Goal: Task Accomplishment & Management: Manage account settings

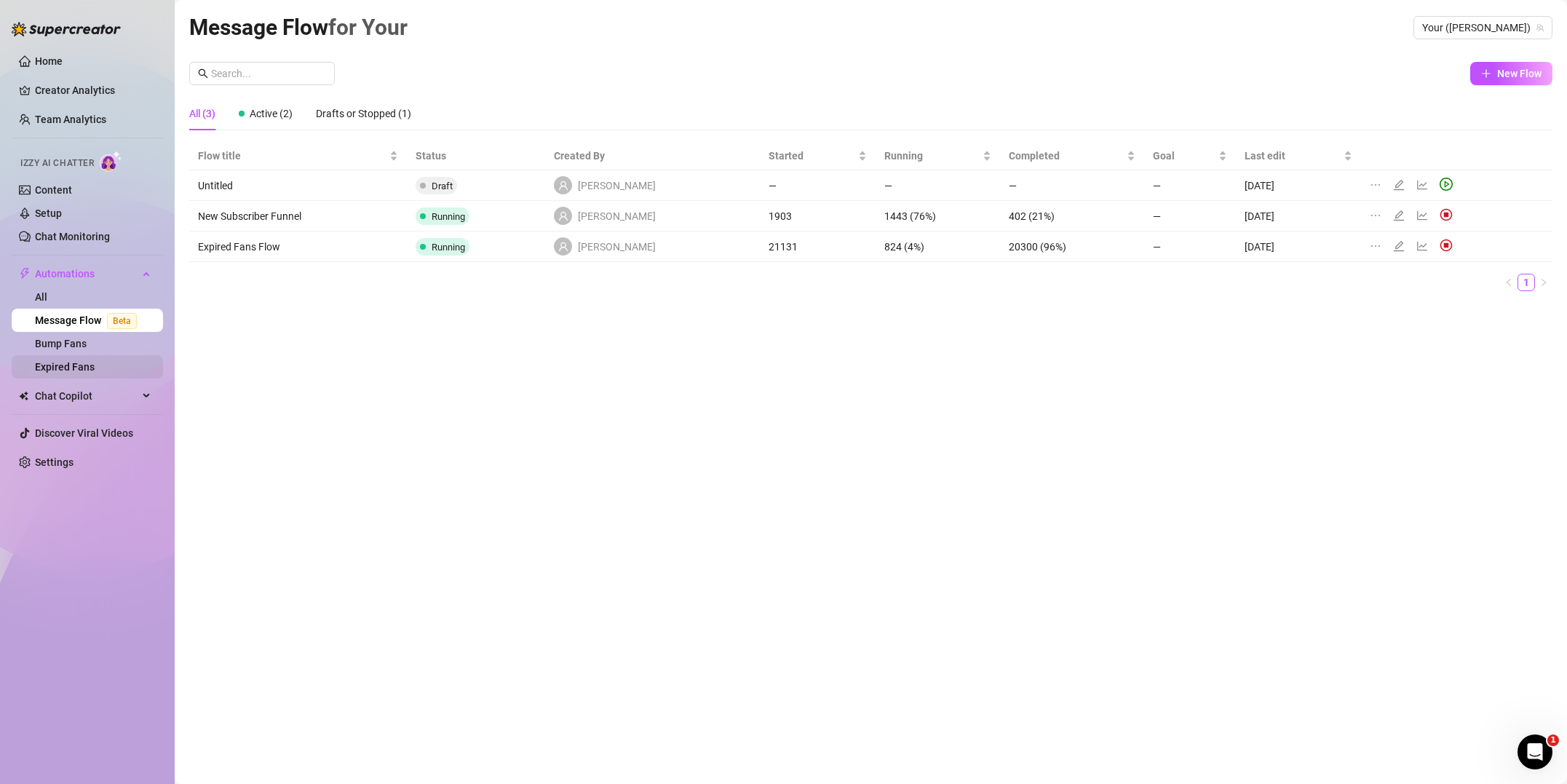
click at [77, 368] on link "Expired Fans" at bounding box center [65, 367] width 60 height 12
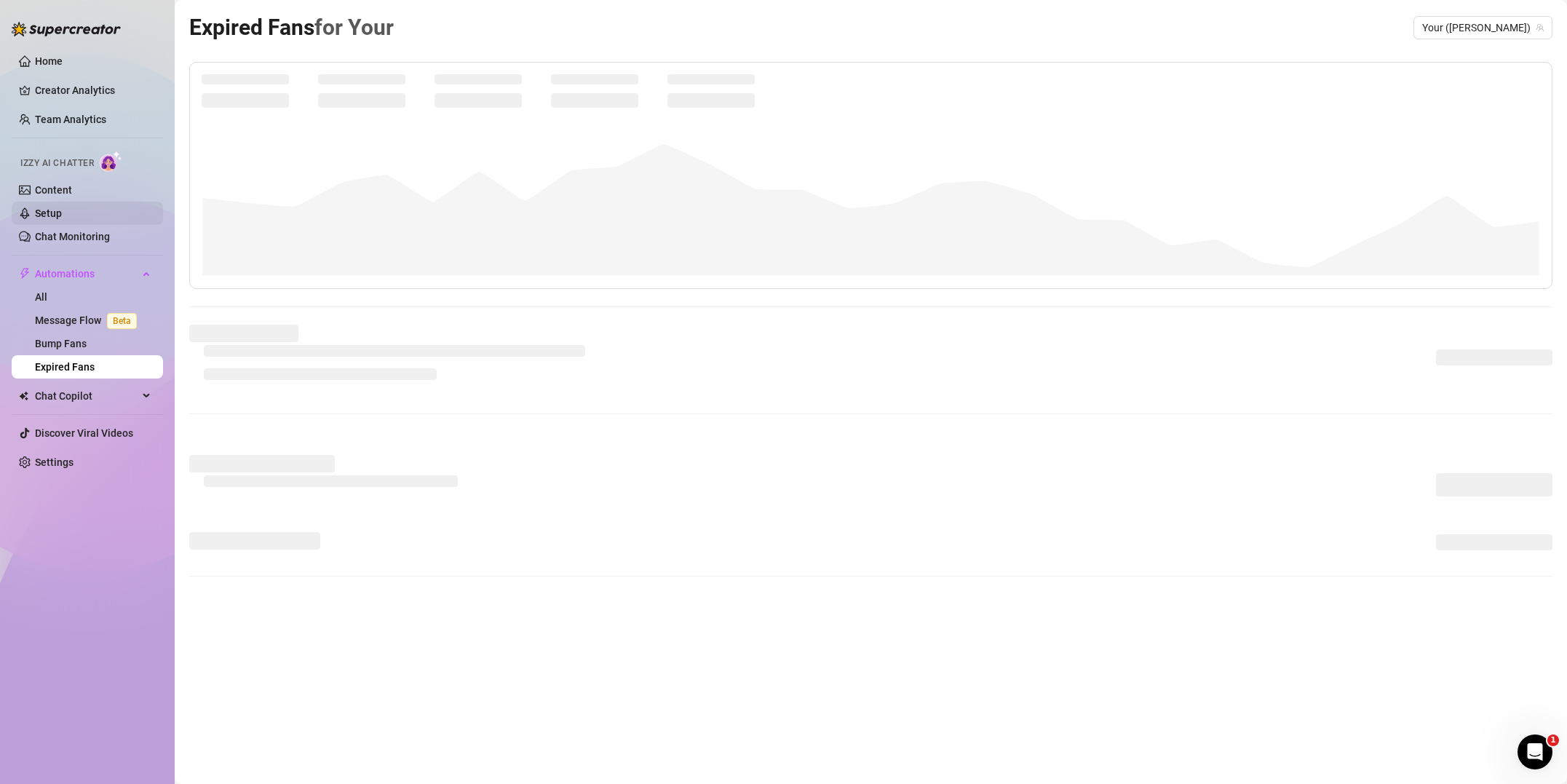
click at [62, 207] on link "Setup" at bounding box center [48, 213] width 27 height 12
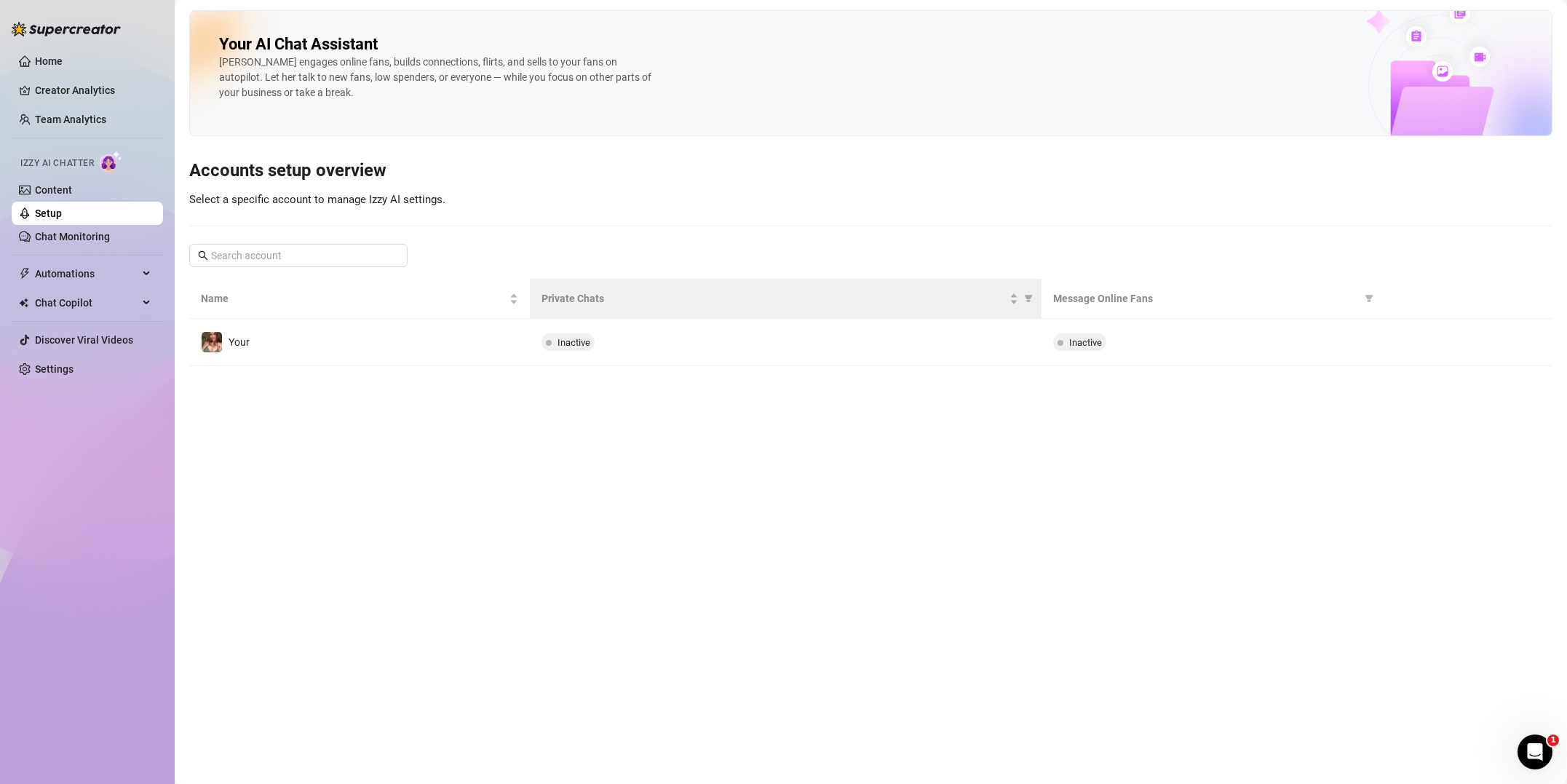
drag, startPoint x: 998, startPoint y: 314, endPoint x: 986, endPoint y: 313, distance: 12.0
click at [996, 315] on th "Private Chats" at bounding box center [786, 299] width 511 height 40
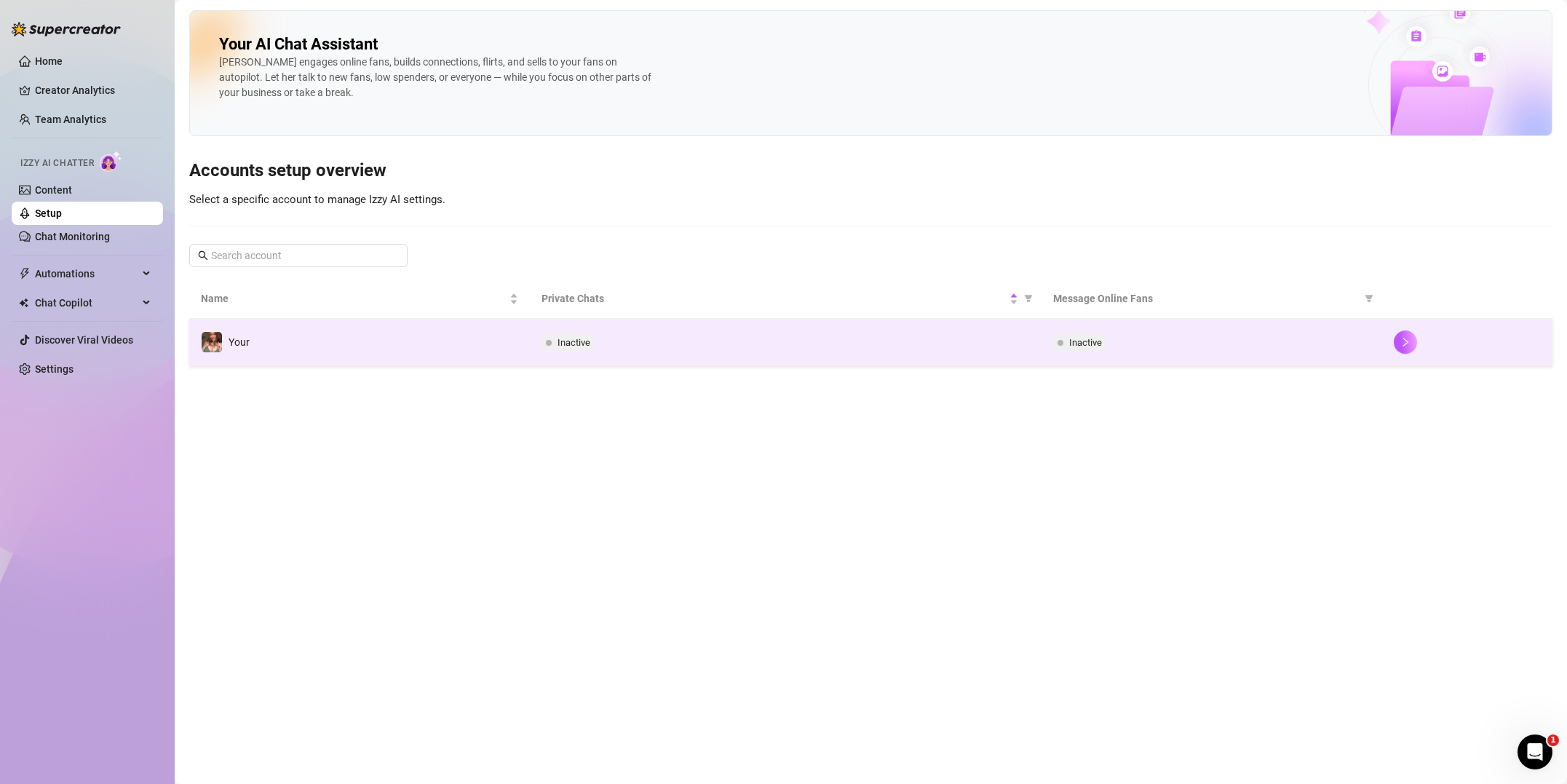
click at [959, 342] on div "Inactive" at bounding box center [786, 342] width 488 height 18
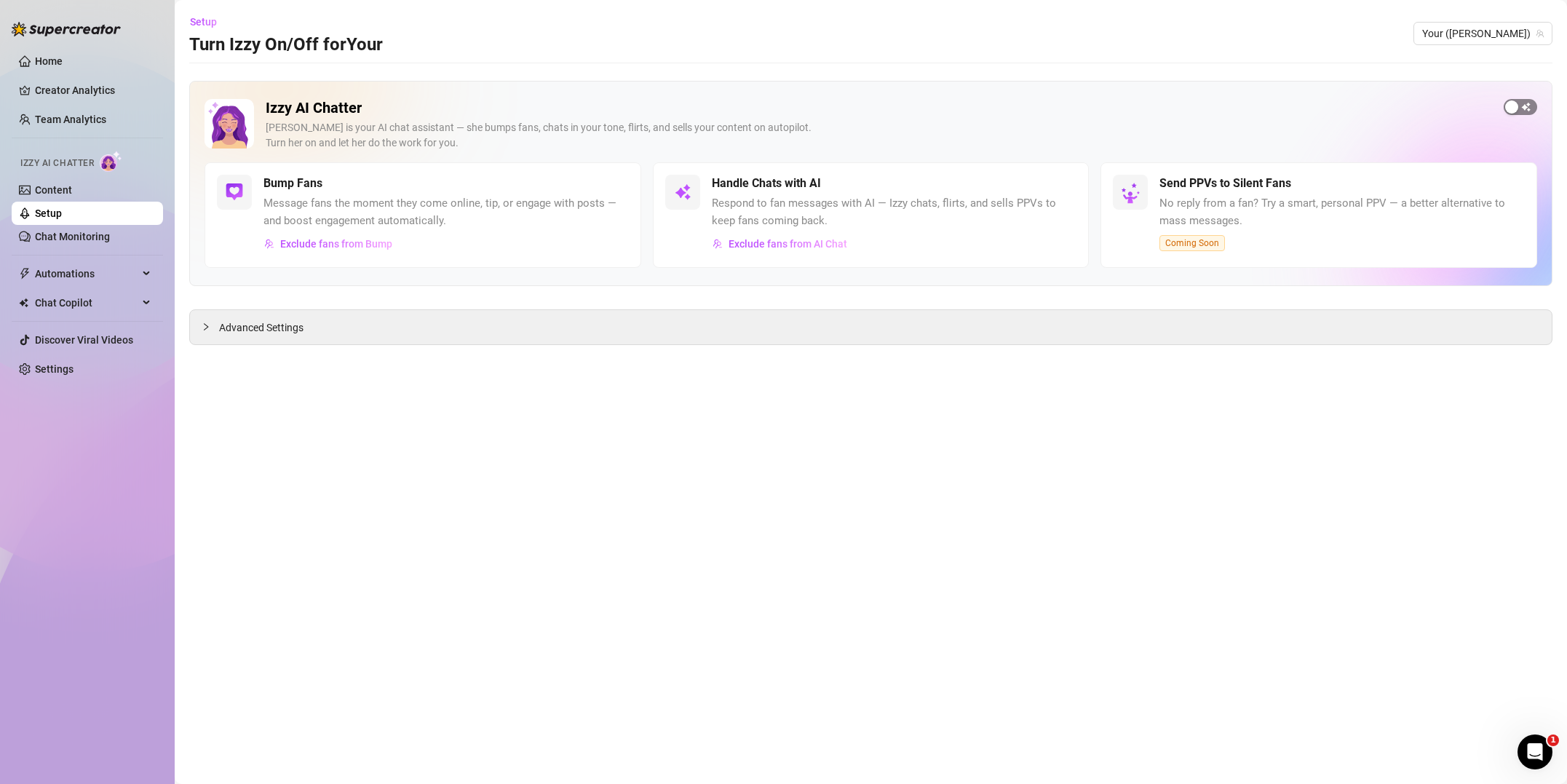
click at [1519, 111] on span "button" at bounding box center [1521, 107] width 34 height 16
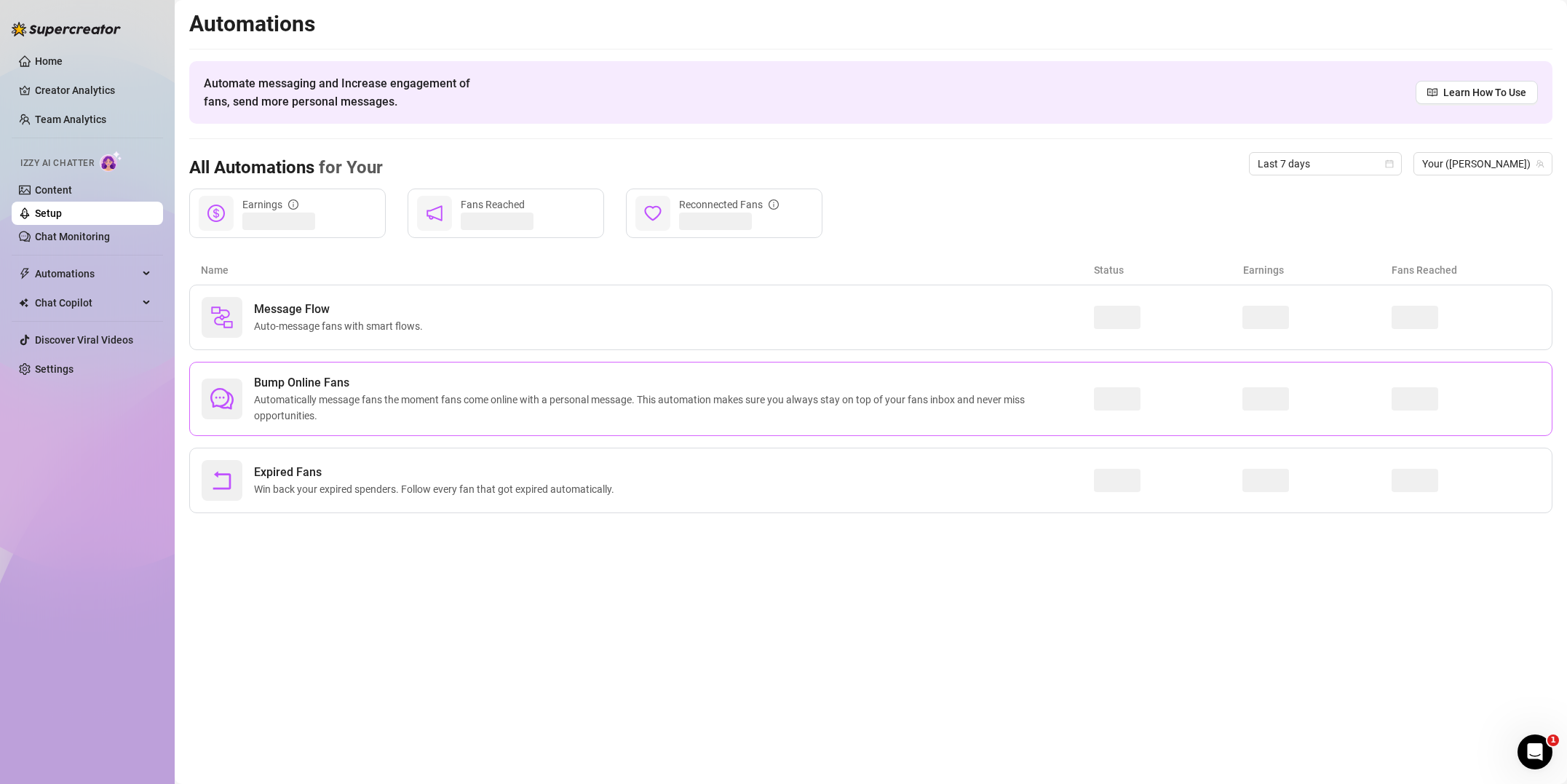
click at [409, 382] on span "Bump Online Fans" at bounding box center [674, 383] width 840 height 18
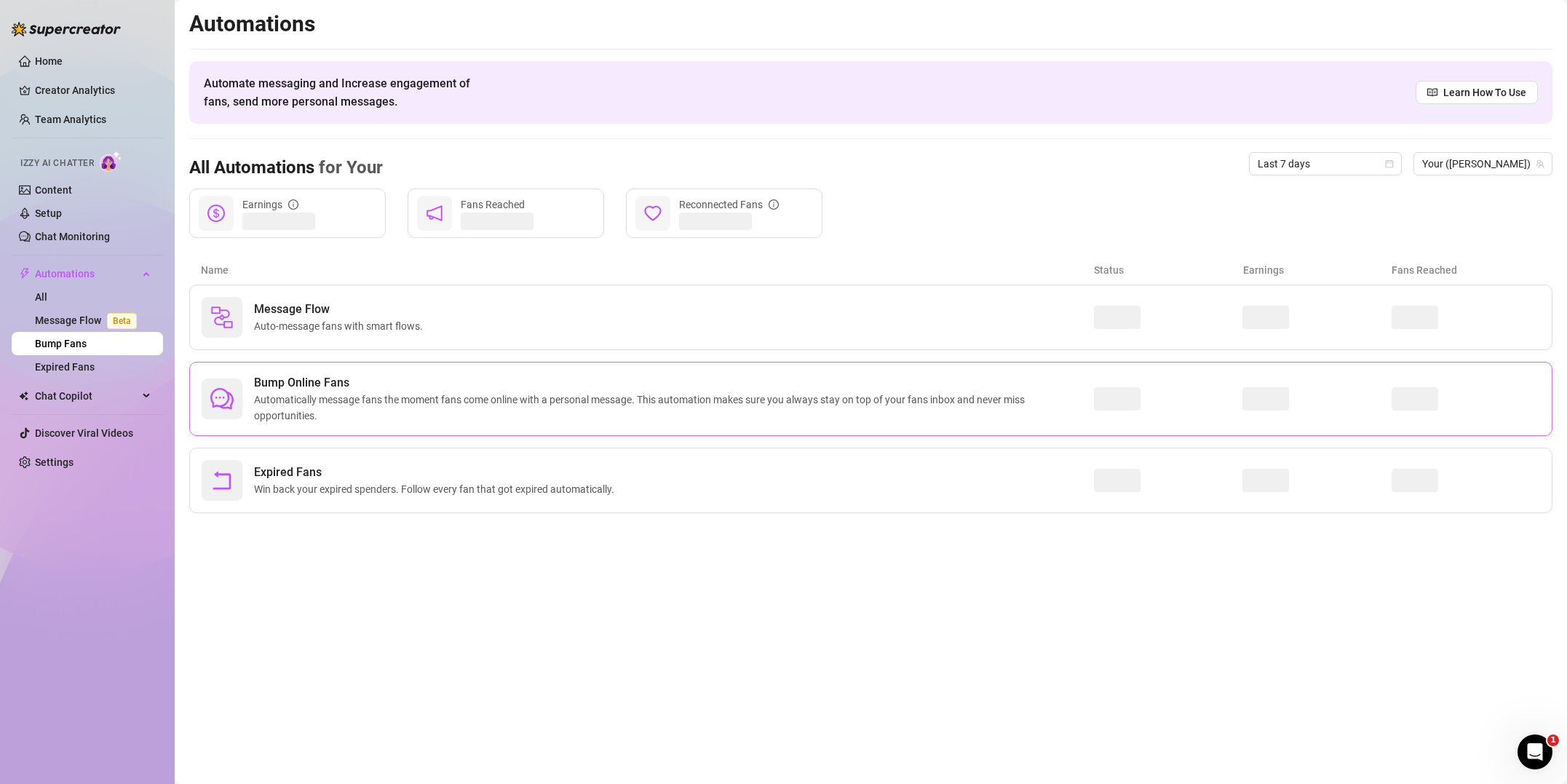
click at [576, 385] on span "Bump Online Fans" at bounding box center [674, 383] width 840 height 18
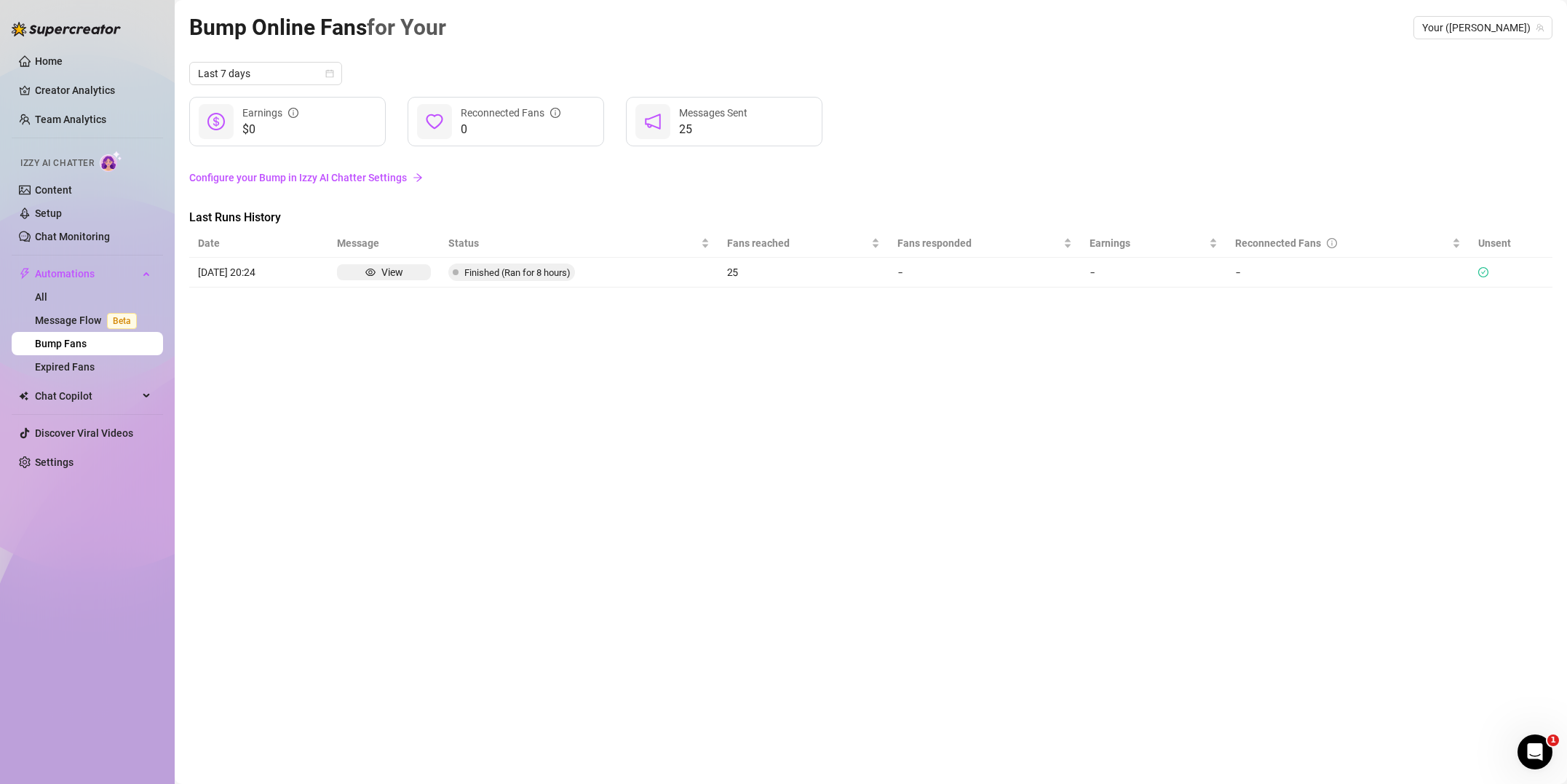
click at [381, 179] on link "Configure your Bump in Izzy AI Chatter Settings" at bounding box center [871, 178] width 1363 height 16
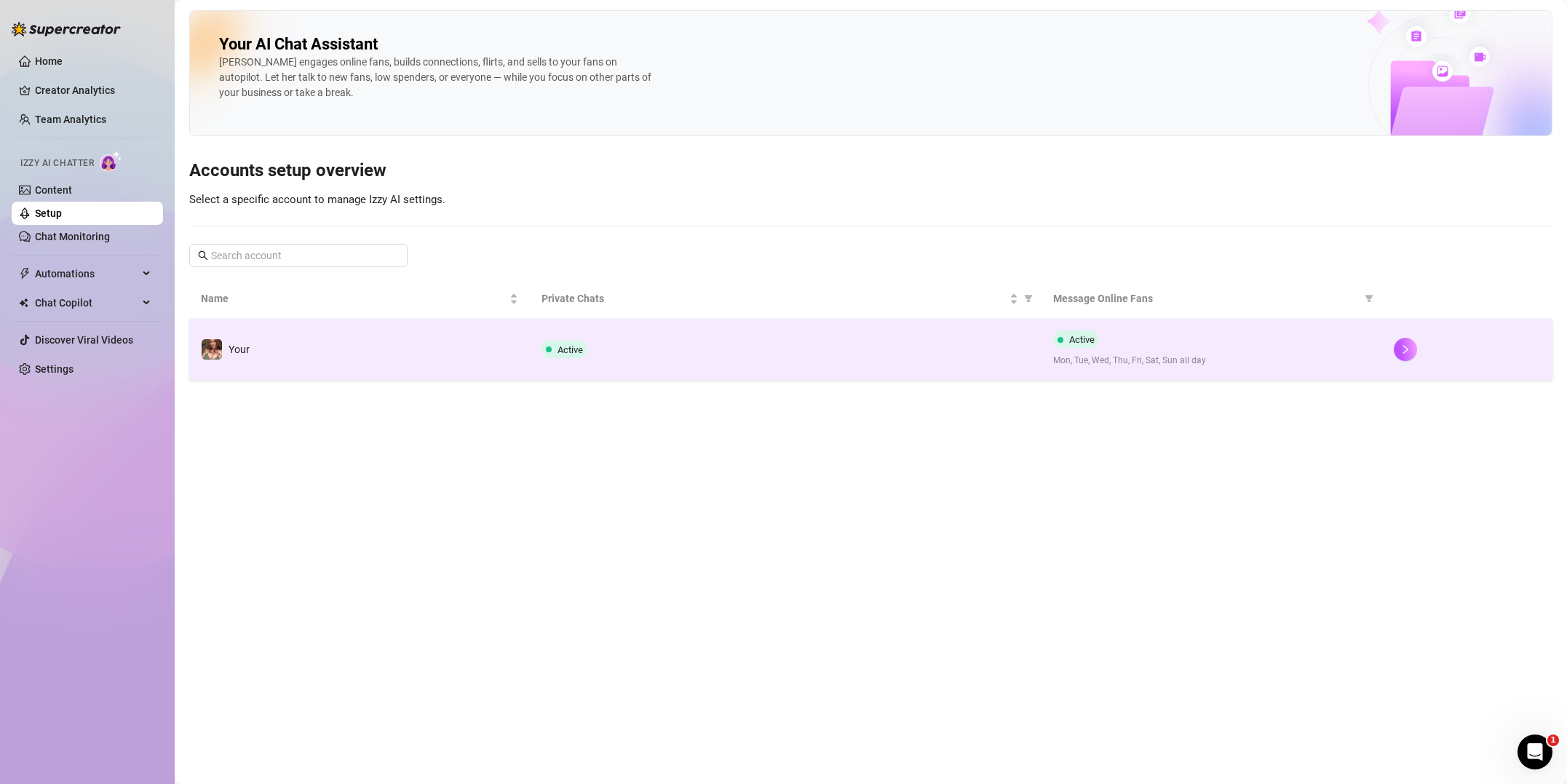
click at [664, 334] on td "Active" at bounding box center [786, 349] width 511 height 61
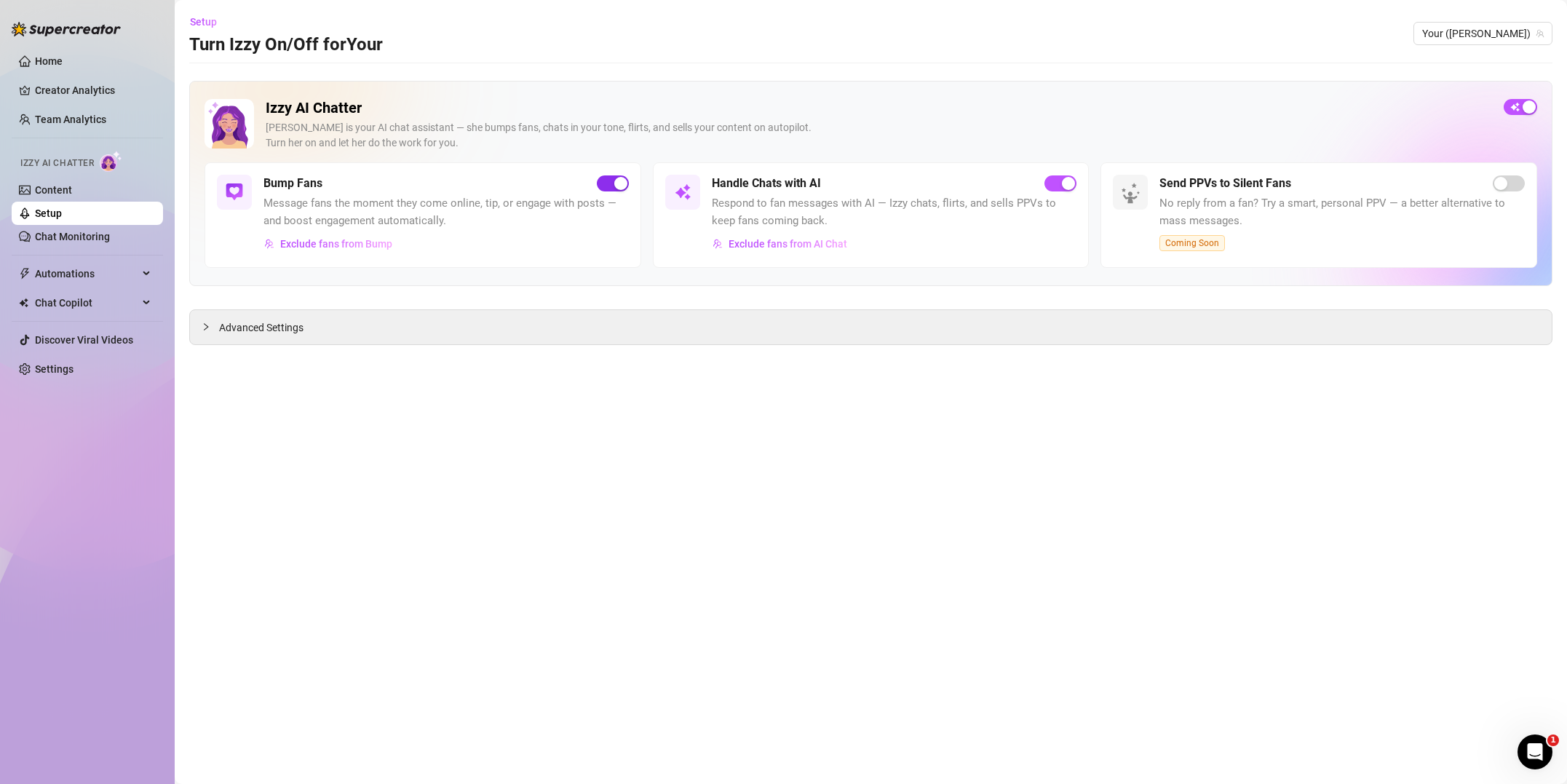
click at [620, 188] on div "button" at bounding box center [621, 184] width 13 height 13
click at [1517, 111] on span "button" at bounding box center [1521, 107] width 34 height 16
